Goal: Task Accomplishment & Management: Manage account settings

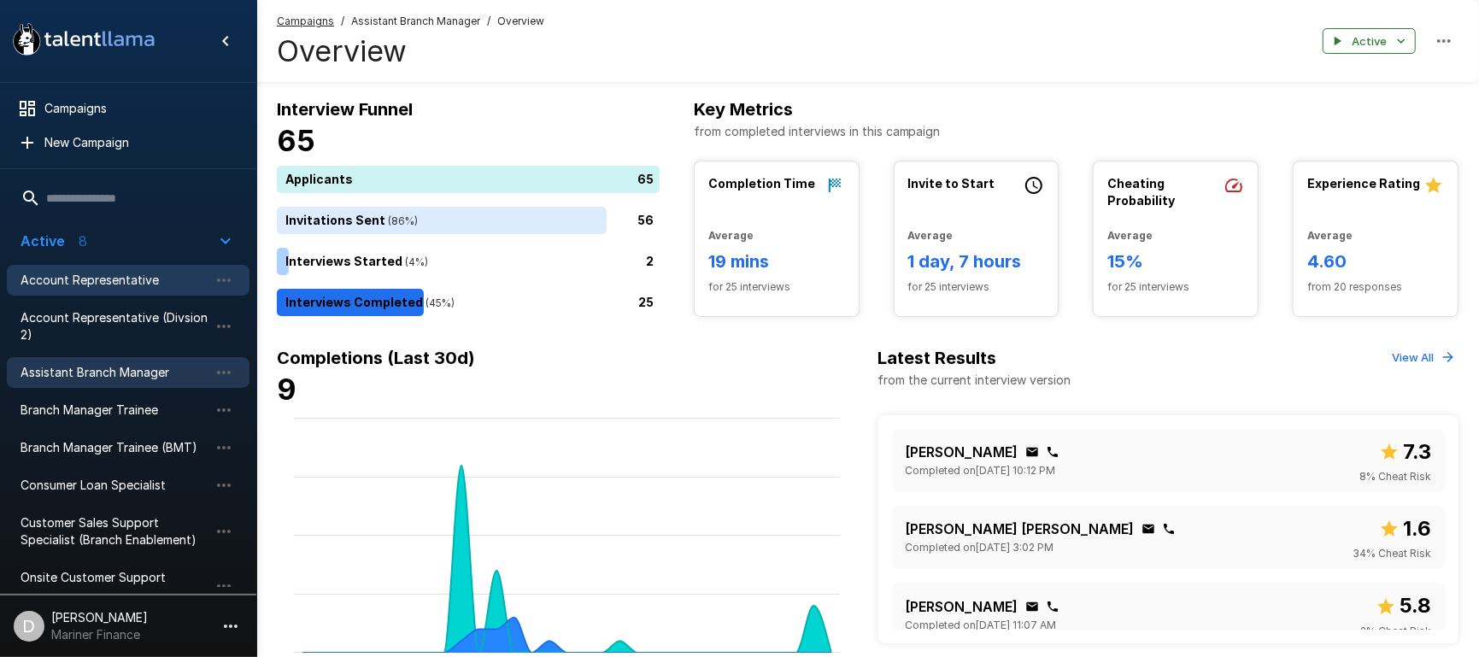
click at [75, 282] on span "Account Representative" at bounding box center [115, 280] width 188 height 17
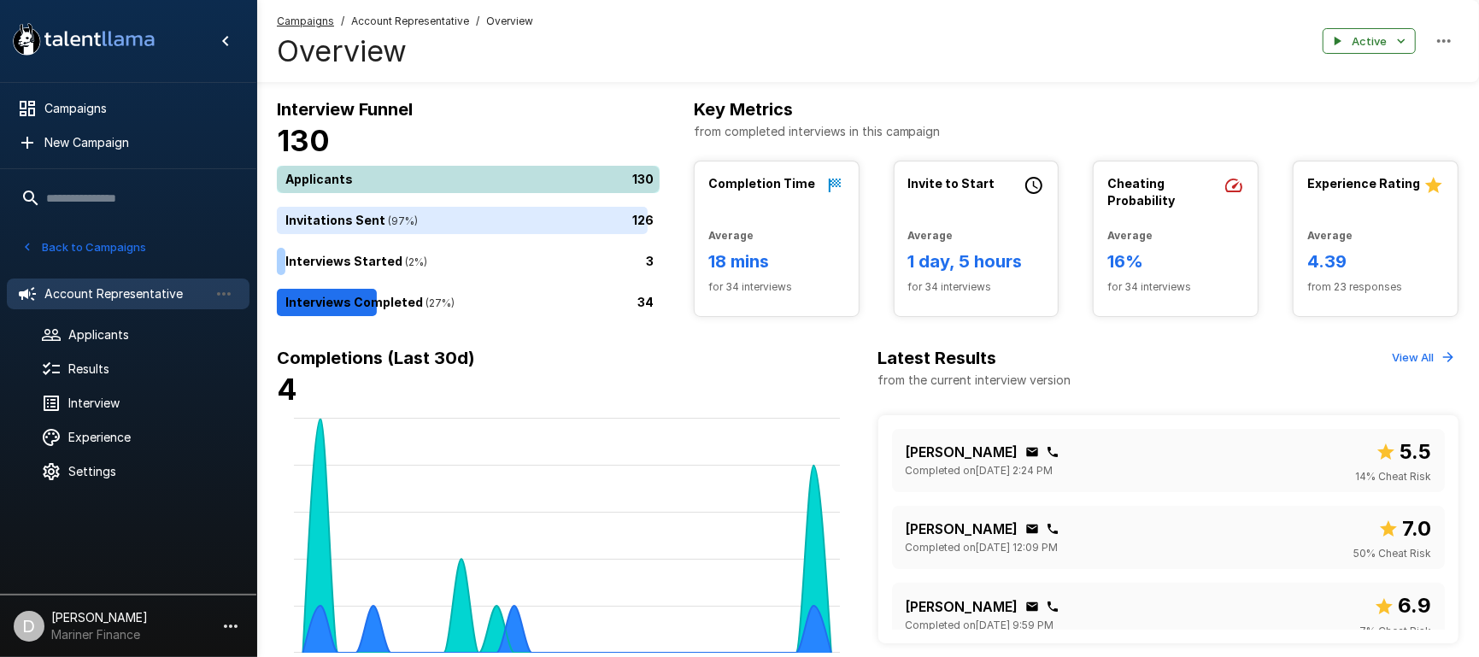
click at [473, 170] on div "130" at bounding box center [472, 179] width 390 height 27
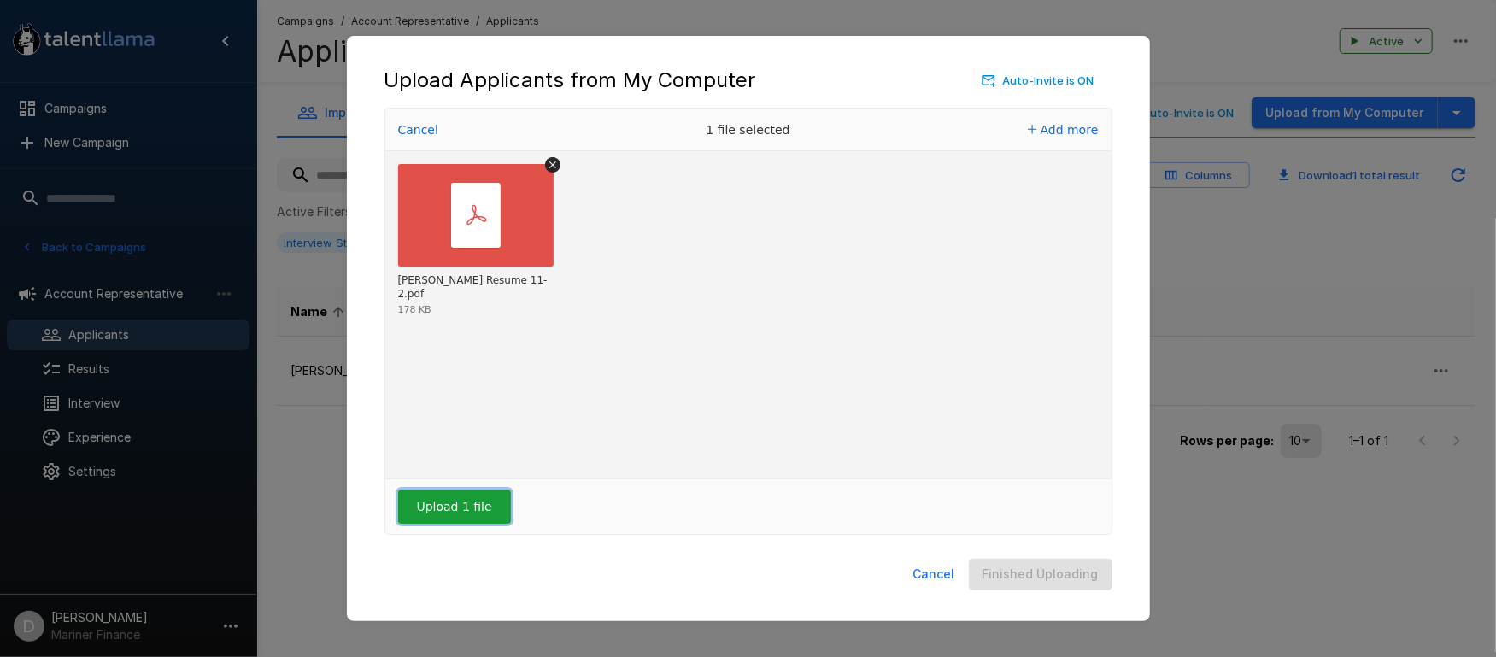
click at [451, 514] on button "Upload 1 file" at bounding box center [454, 507] width 113 height 34
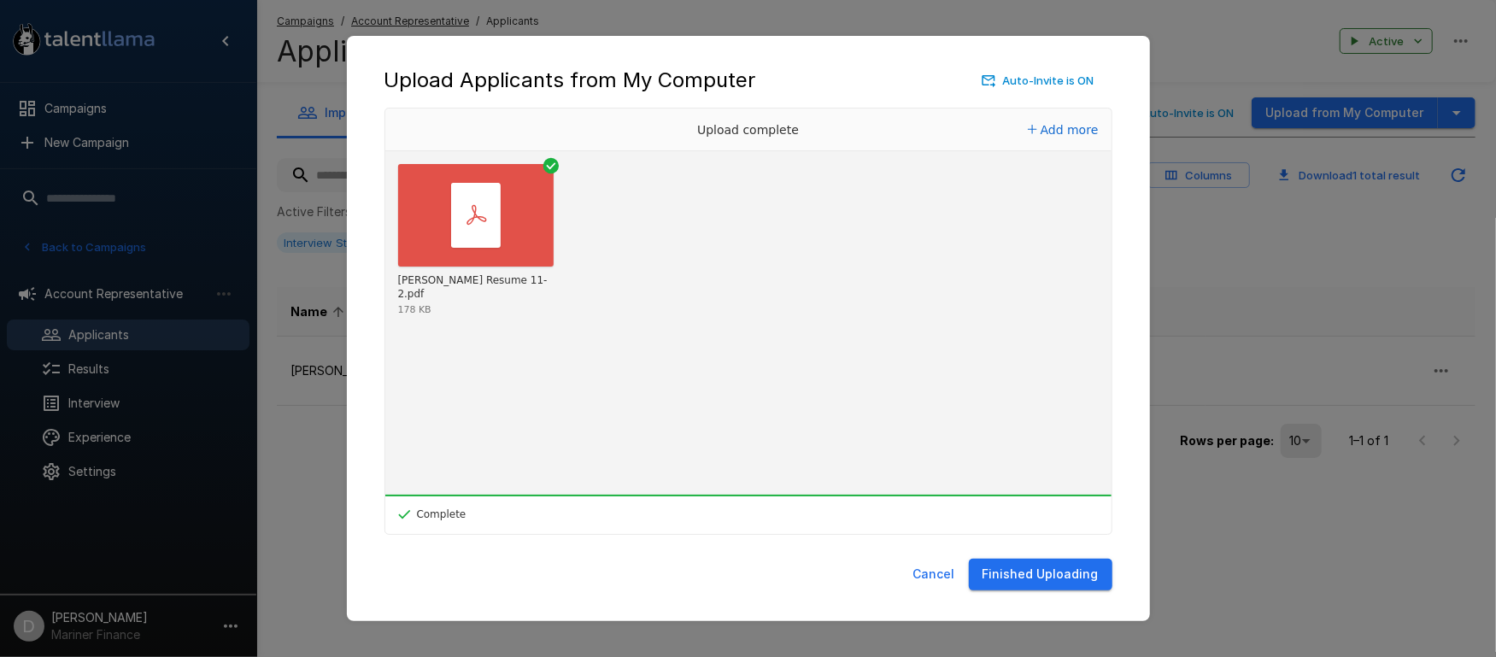
click at [1062, 575] on button "Finished Uploading" at bounding box center [1041, 575] width 144 height 32
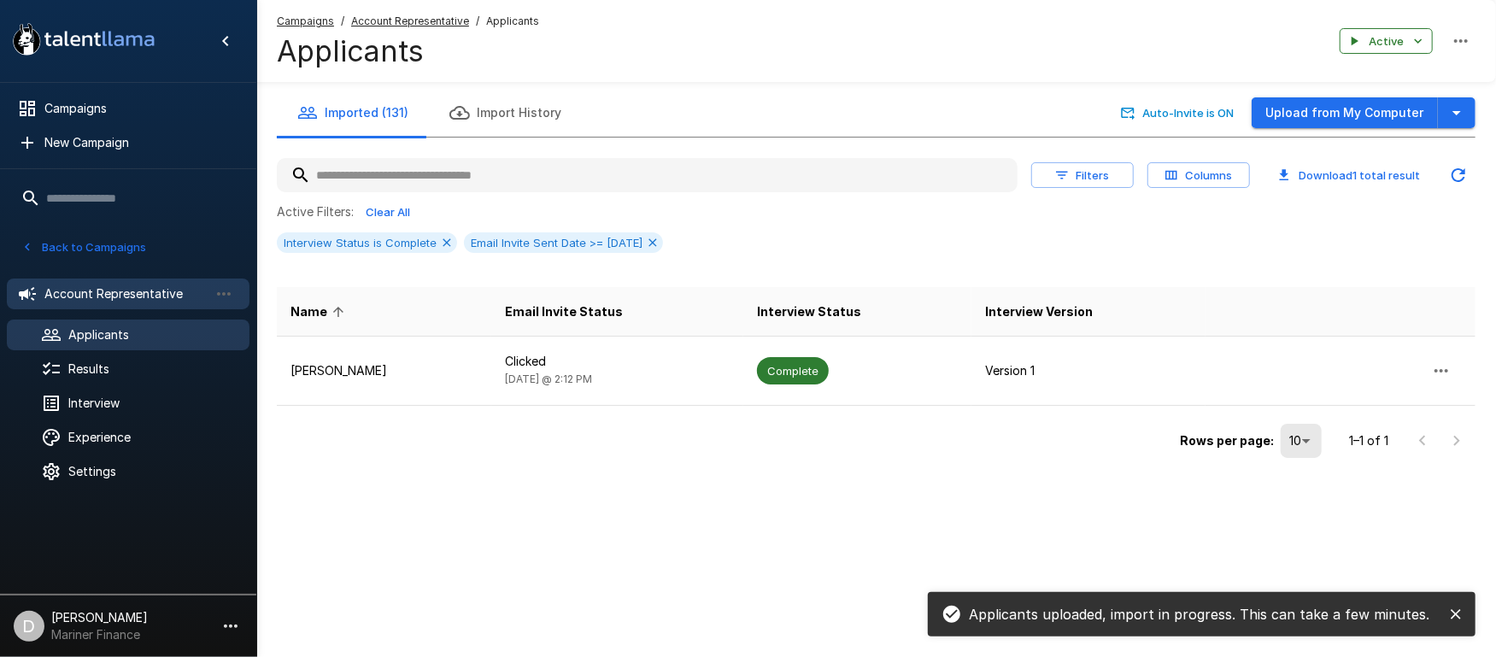
click at [100, 281] on div "Account Representative" at bounding box center [128, 294] width 243 height 31
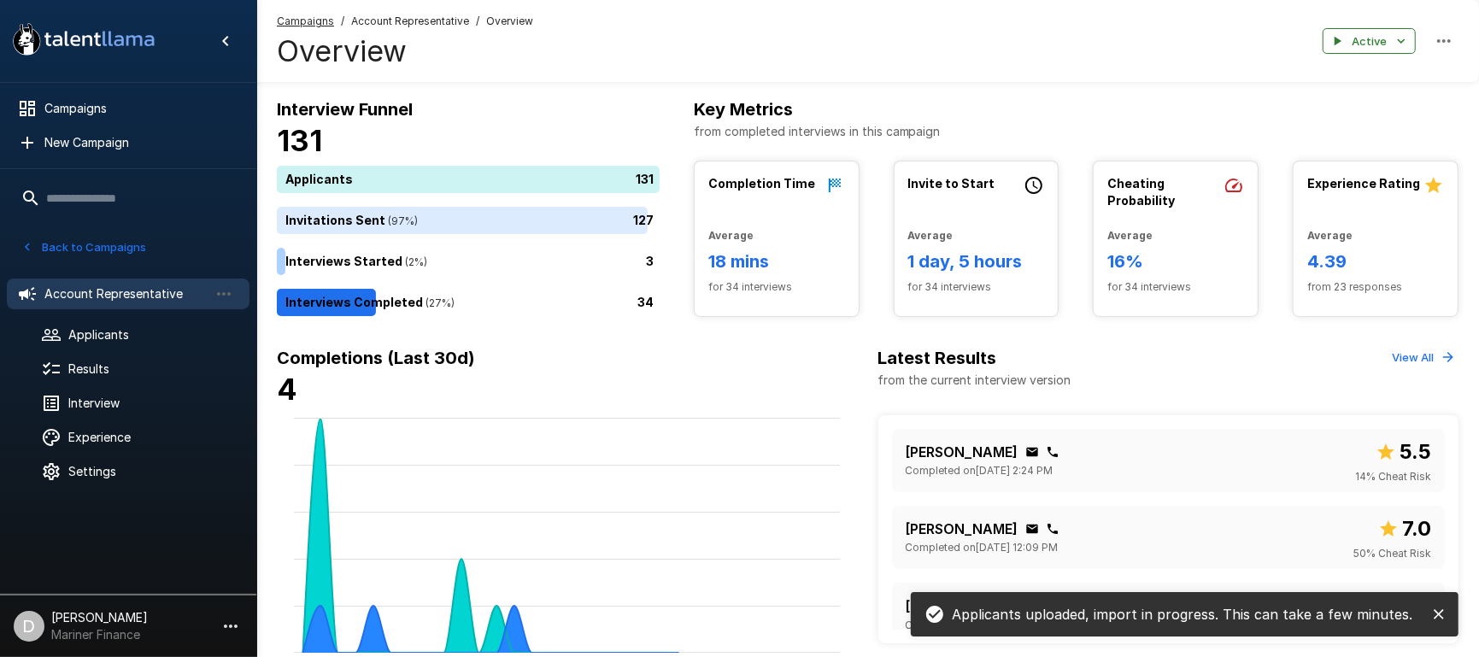
click at [98, 246] on button "Back to Campaigns" at bounding box center [83, 247] width 133 height 26
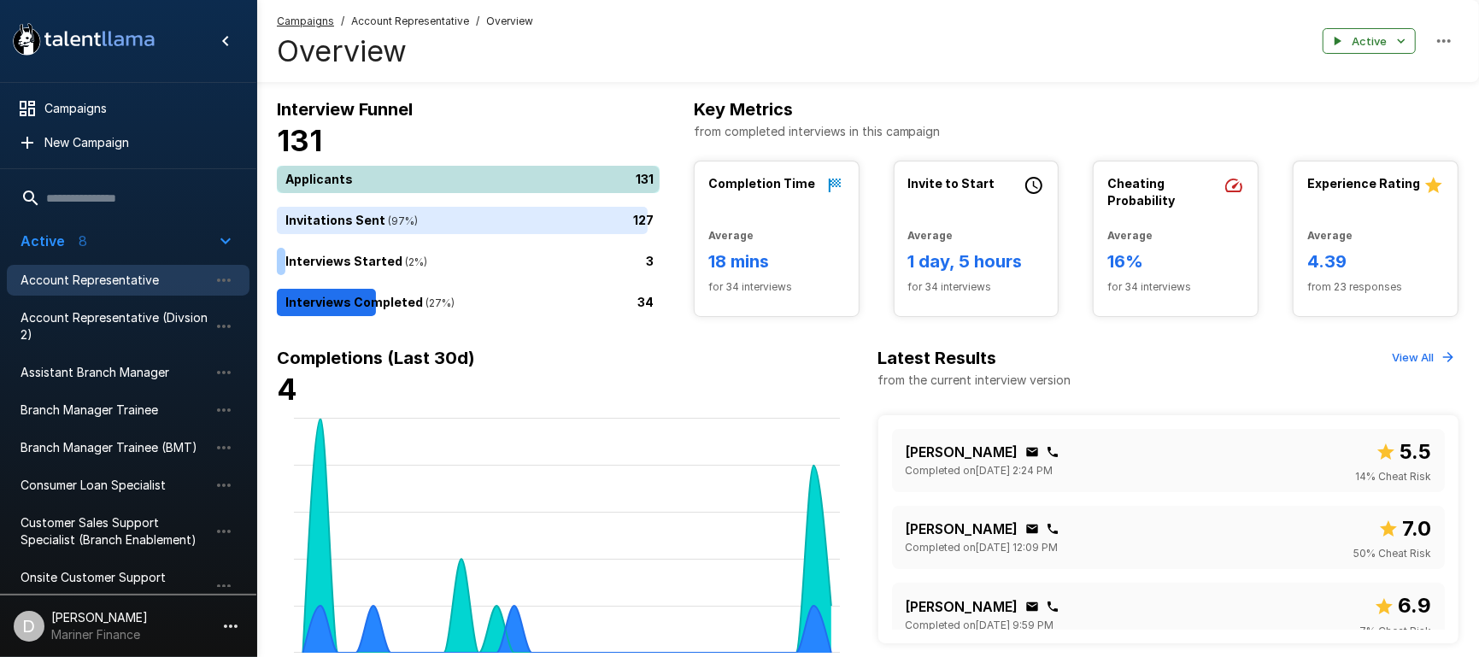
click at [494, 176] on div "131" at bounding box center [472, 179] width 390 height 27
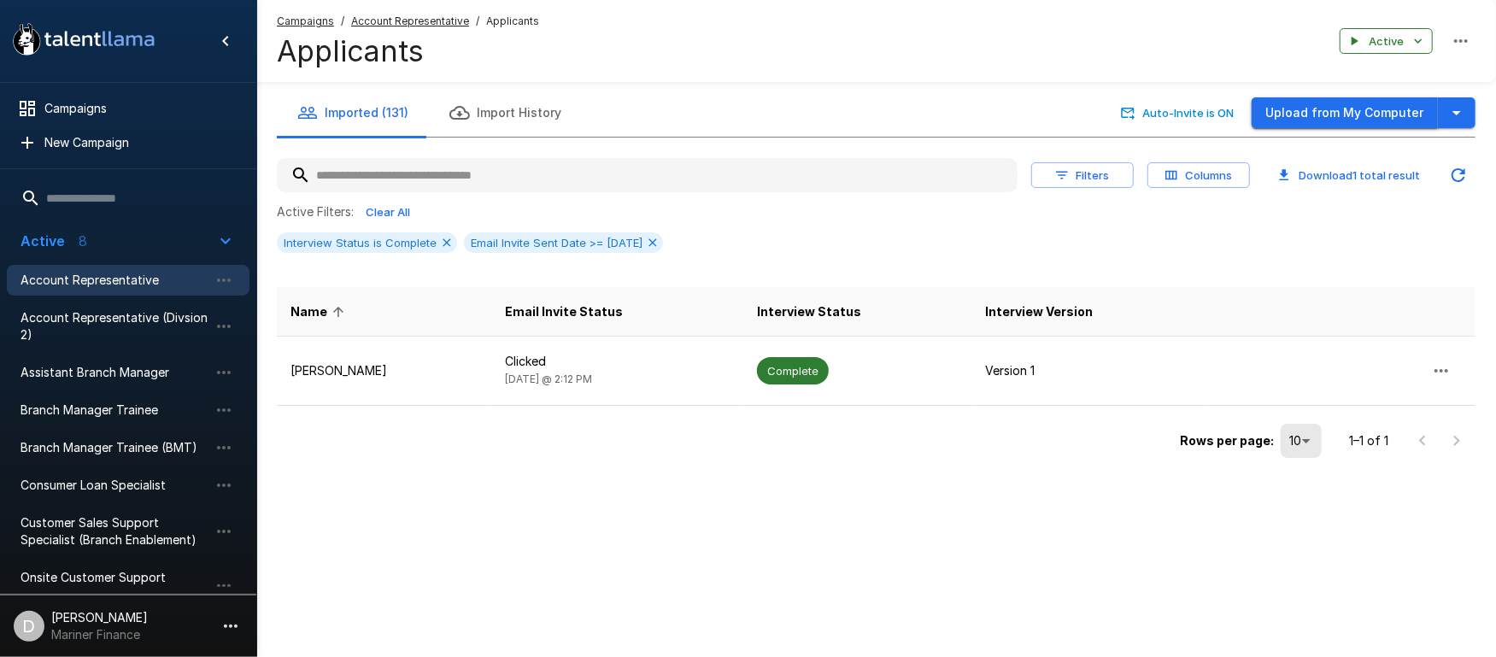
click at [1361, 111] on button "Upload from My Computer" at bounding box center [1345, 113] width 186 height 32
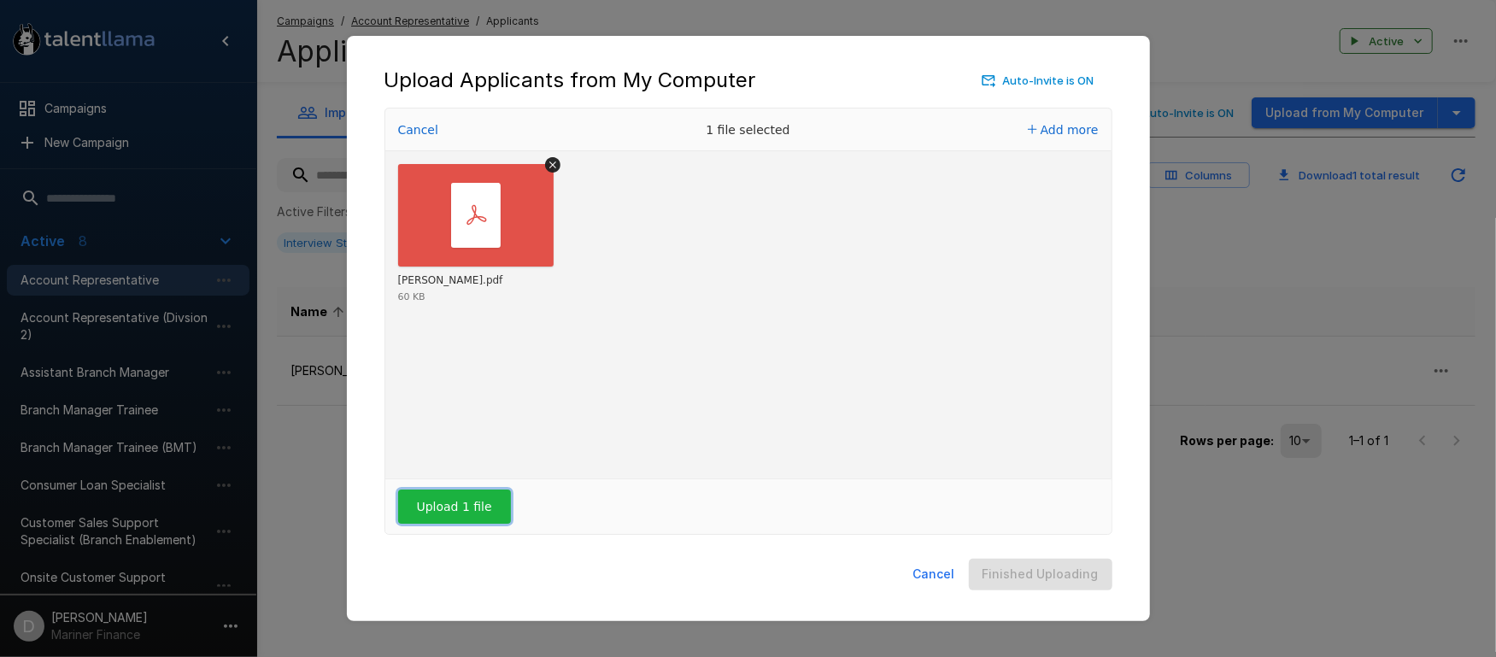
drag, startPoint x: 431, startPoint y: 499, endPoint x: 511, endPoint y: 499, distance: 80.3
click at [431, 499] on button "Upload 1 file" at bounding box center [454, 507] width 113 height 34
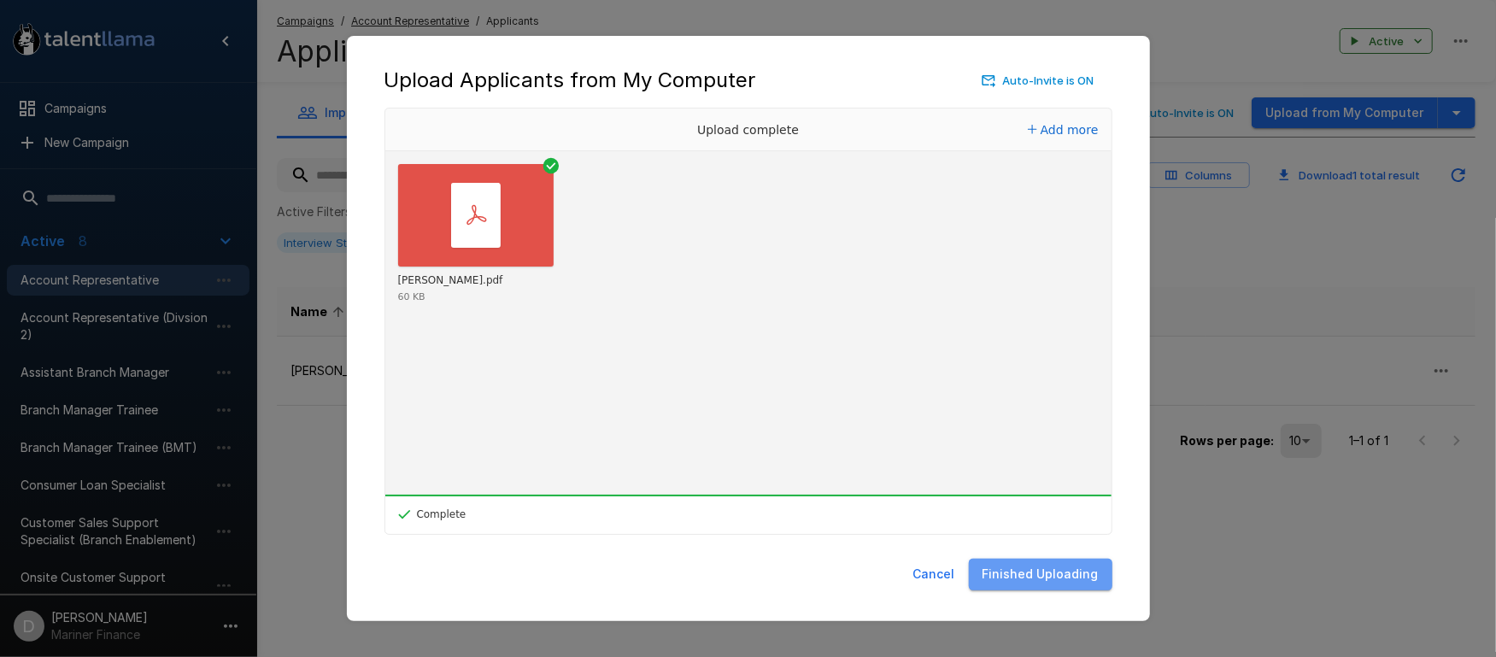
click at [1059, 563] on button "Finished Uploading" at bounding box center [1041, 575] width 144 height 32
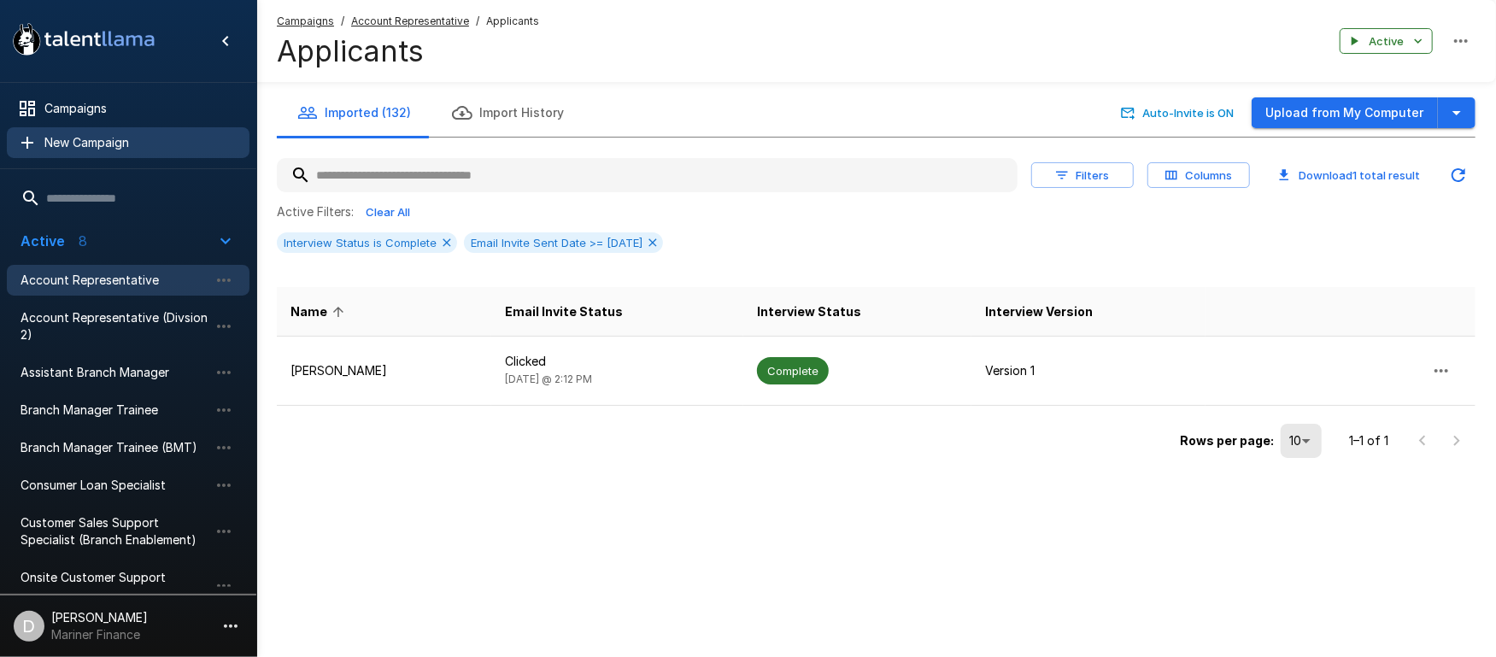
drag, startPoint x: 166, startPoint y: 159, endPoint x: 68, endPoint y: 150, distance: 97.8
click at [166, 158] on ul "Campaigns New Campaign" at bounding box center [128, 125] width 256 height 85
